Goal: Ask a question

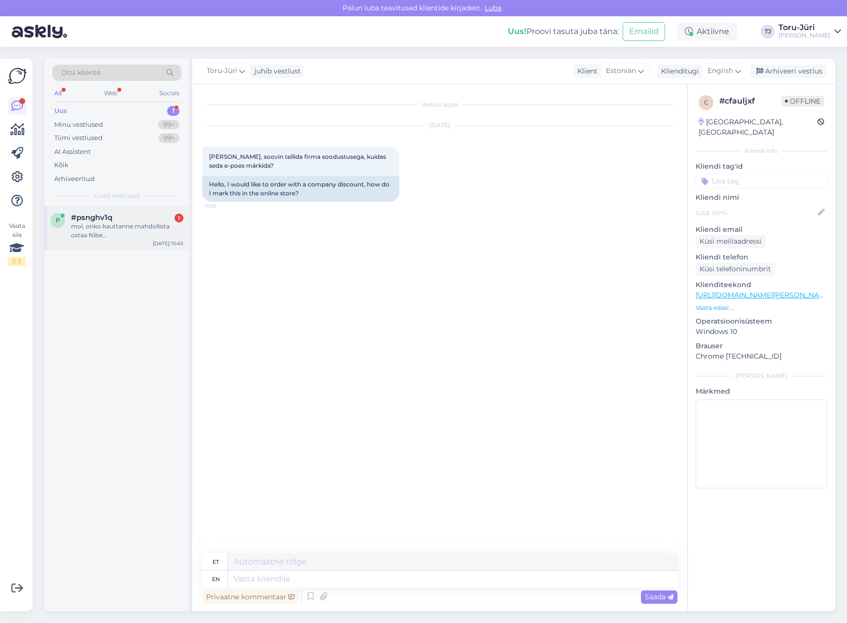
click at [119, 230] on div "moi, onko kauttanne mahdollista ostaa Nibe poistoilmalämpöpumppua?" at bounding box center [127, 231] width 112 height 18
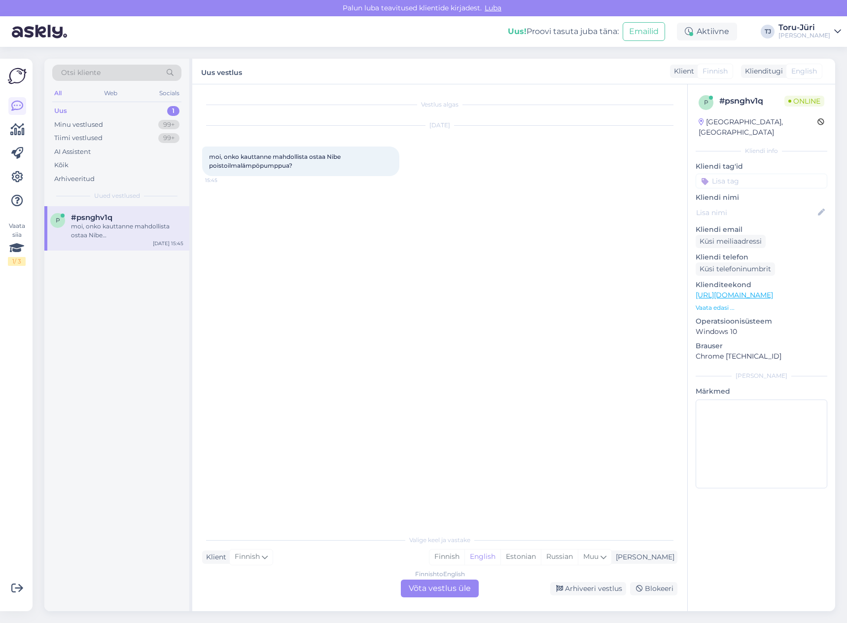
click at [449, 584] on div "Finnish to English Võta vestlus üle" at bounding box center [440, 588] width 78 height 18
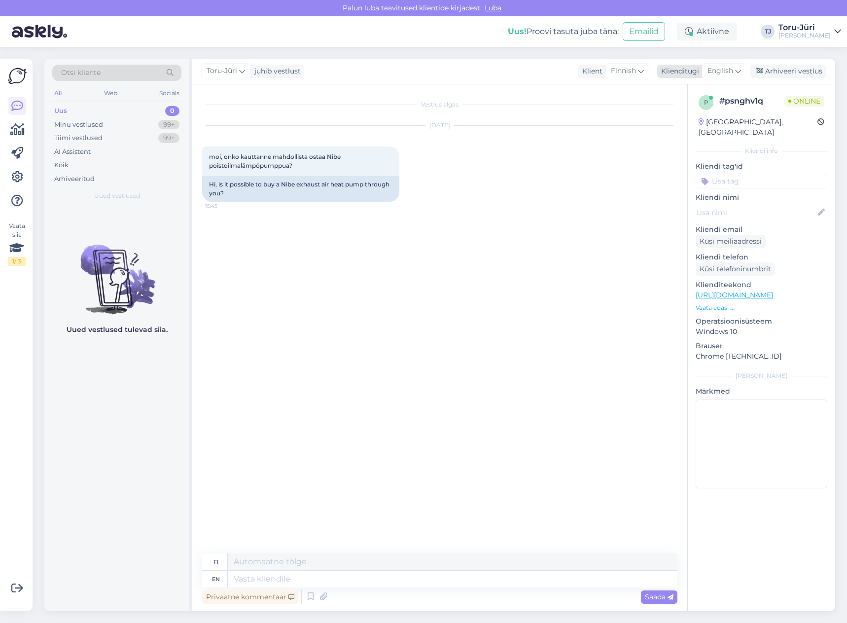
click at [737, 70] on icon at bounding box center [738, 71] width 6 height 11
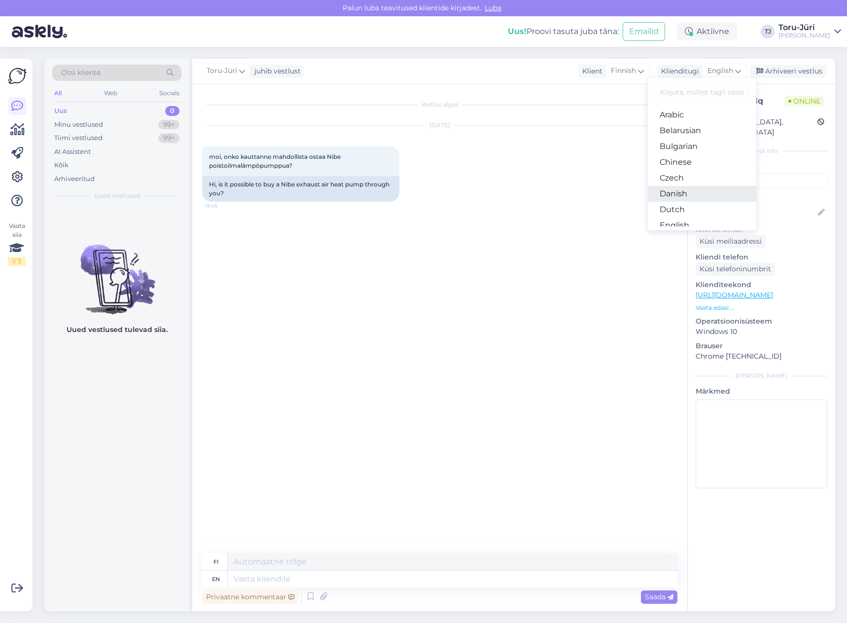
scroll to position [49, 0]
click at [689, 190] on link "Estonian" at bounding box center [702, 192] width 108 height 16
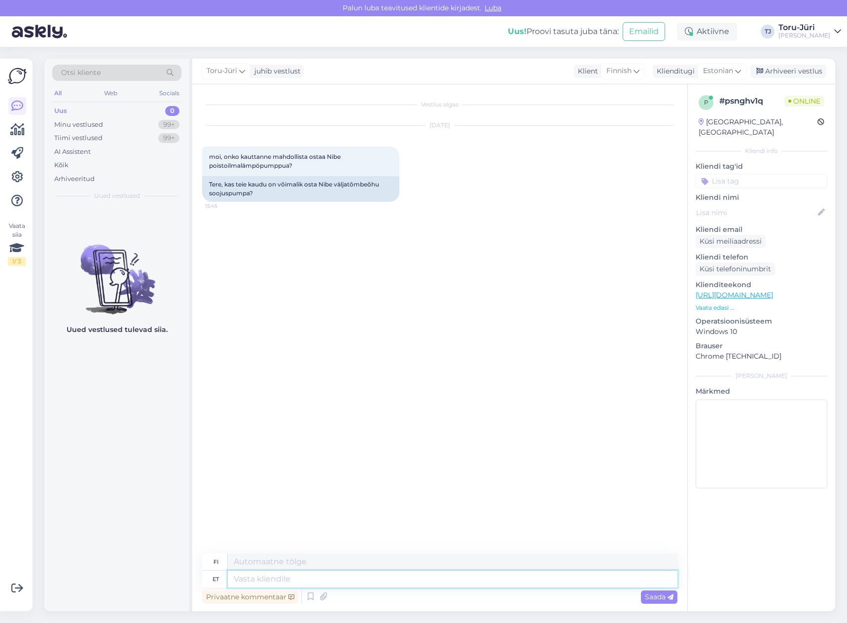
click at [326, 578] on textarea at bounding box center [453, 578] width 450 height 17
type textarea "Tere!"
type textarea "Hei!"
type textarea "Tere! Kahjuks e"
type textarea "Hei! Valitettavasti"
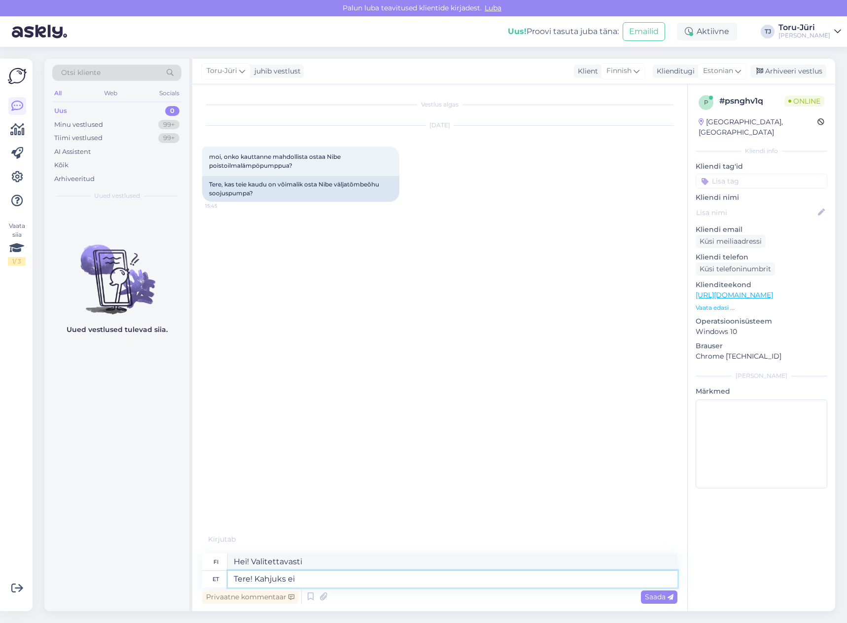
type textarea "Tere! Kahjuks ei"
type textarea "Hei! Valitettavasti ei."
type textarea "Tere! Kahjuks ei ole"
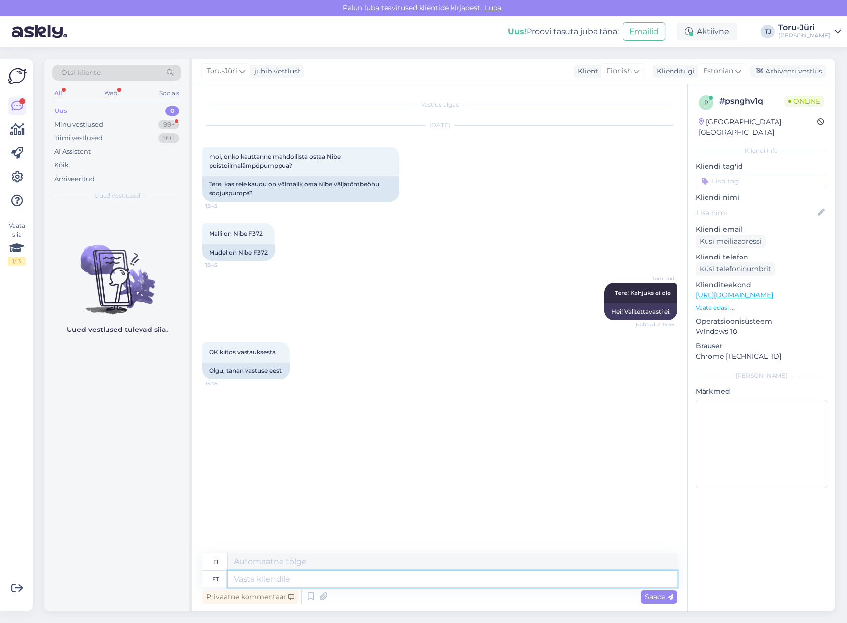
click at [333, 579] on textarea at bounding box center [453, 578] width 450 height 17
click at [104, 124] on div "Minu vestlused 99+" at bounding box center [116, 125] width 129 height 14
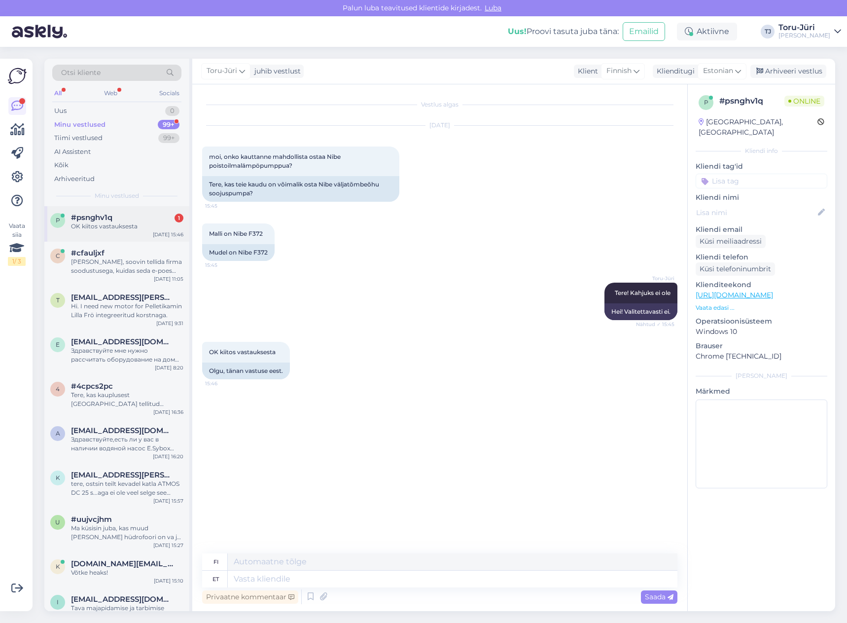
click at [134, 225] on div "OK kiitos vastauksesta" at bounding box center [127, 226] width 112 height 9
